Goal: Task Accomplishment & Management: Manage account settings

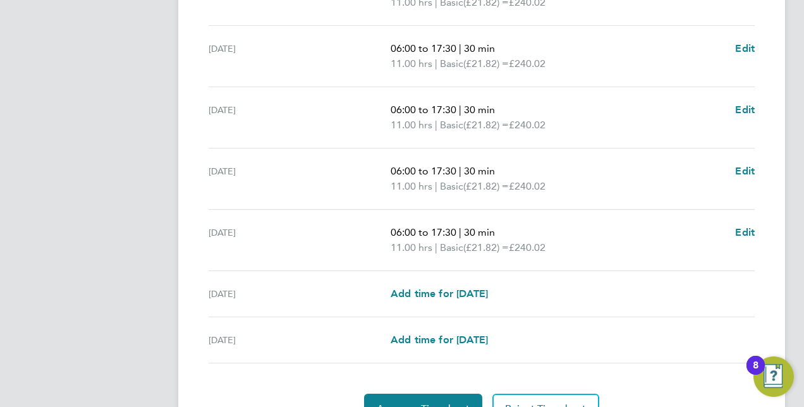
scroll to position [442, 0]
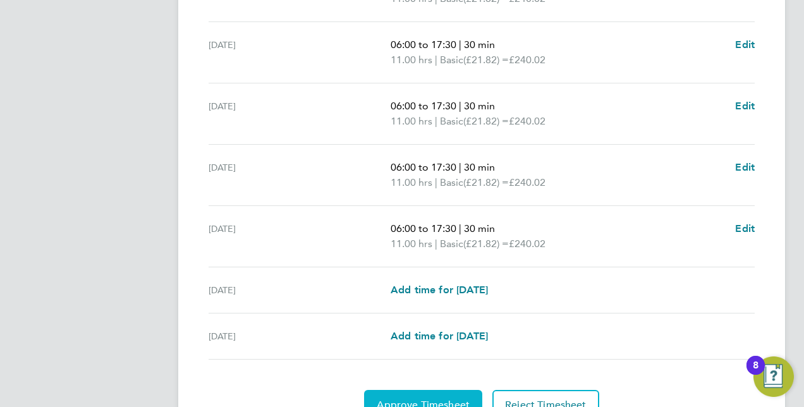
click at [409, 400] on span "Approve Timesheet" at bounding box center [423, 405] width 93 height 13
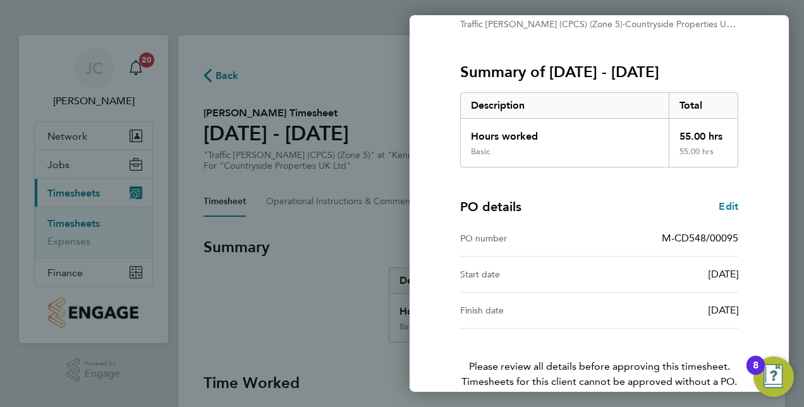
scroll to position [197, 0]
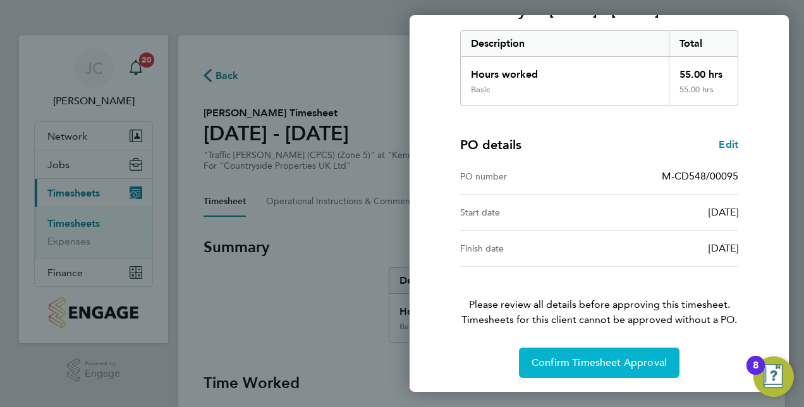
click at [580, 356] on span "Confirm Timesheet Approval" at bounding box center [599, 362] width 135 height 13
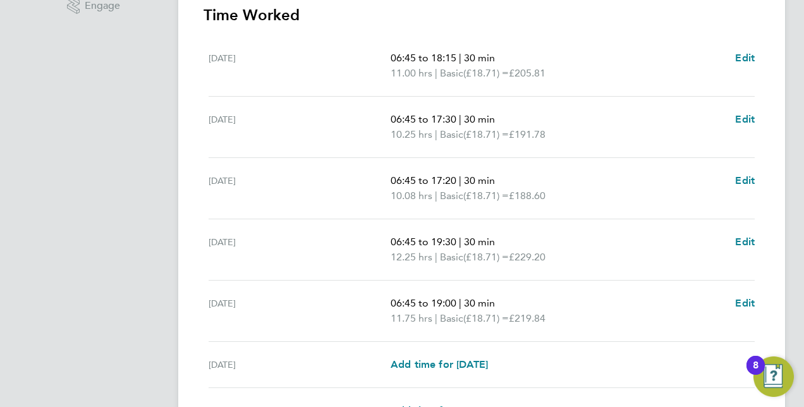
scroll to position [442, 0]
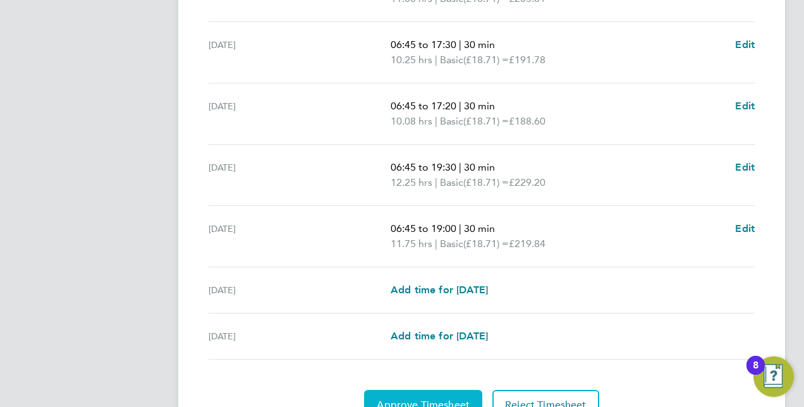
click at [420, 399] on span "Approve Timesheet" at bounding box center [423, 405] width 93 height 13
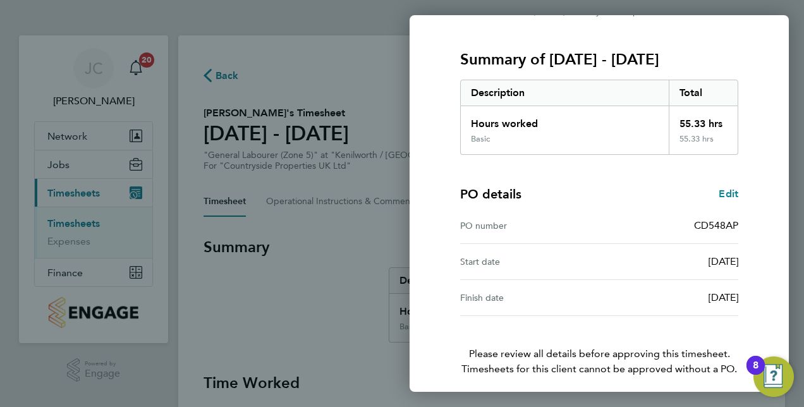
scroll to position [197, 0]
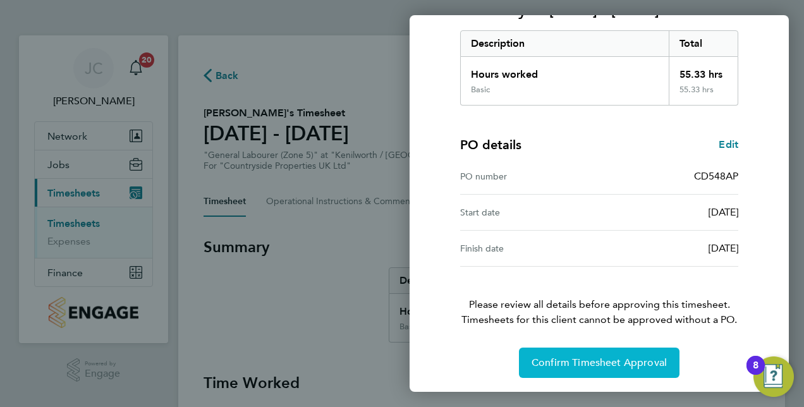
click at [624, 365] on span "Confirm Timesheet Approval" at bounding box center [599, 362] width 135 height 13
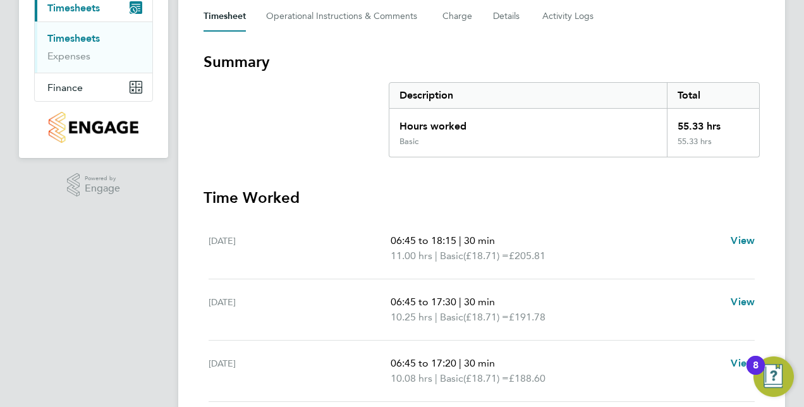
scroll to position [253, 0]
